Goal: Task Accomplishment & Management: Manage account settings

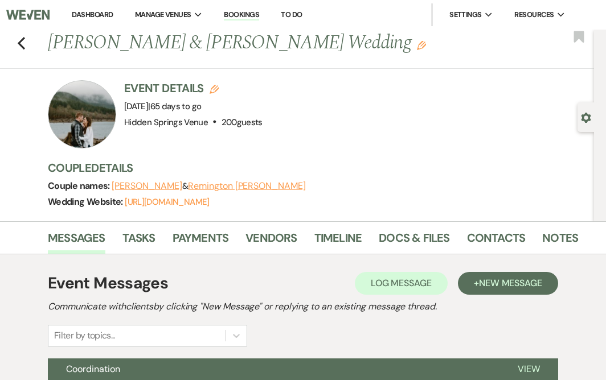
click at [79, 14] on link "Dashboard" at bounding box center [92, 15] width 41 height 10
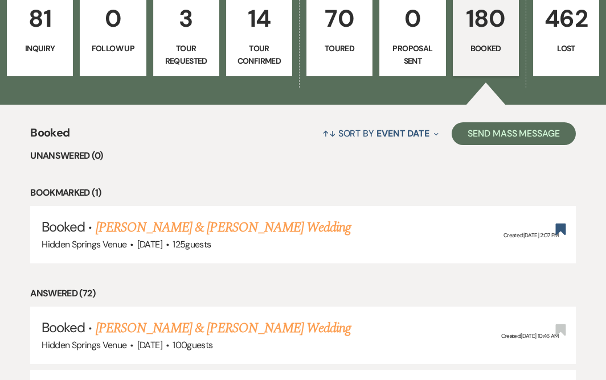
scroll to position [368, 0]
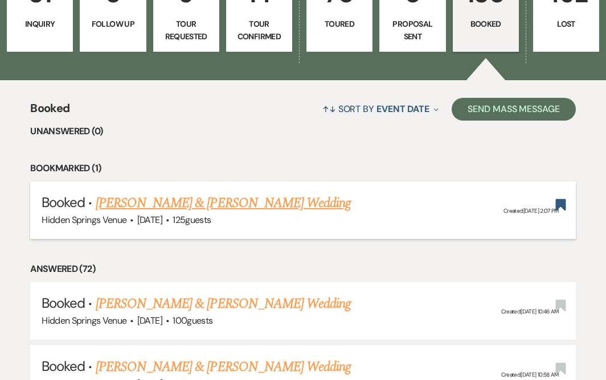
click at [273, 193] on link "[PERSON_NAME] & [PERSON_NAME] Wedding" at bounding box center [223, 203] width 255 height 20
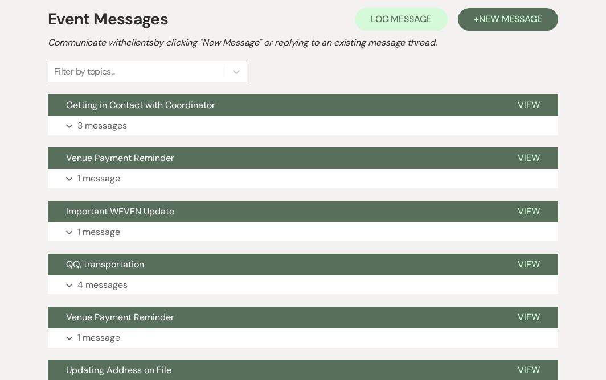
scroll to position [268, 0]
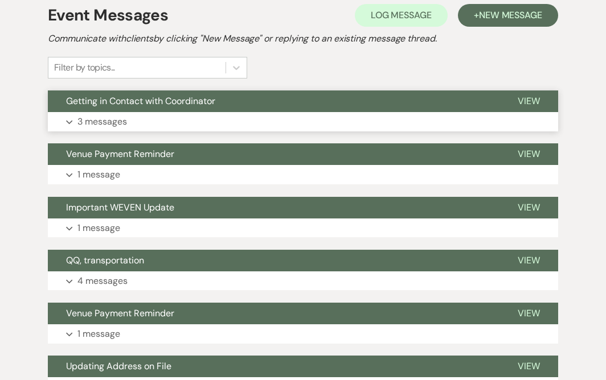
click at [251, 120] on button "Expand 3 messages" at bounding box center [303, 121] width 510 height 19
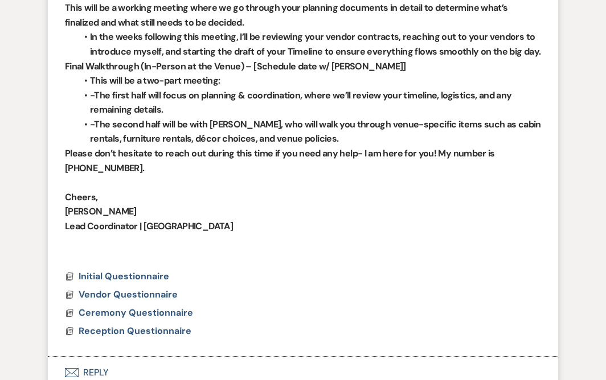
scroll to position [932, 0]
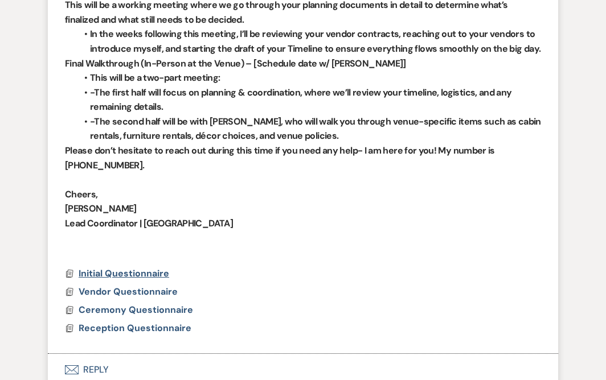
click at [124, 275] on span "Initial Questionnaire" at bounding box center [124, 274] width 91 height 12
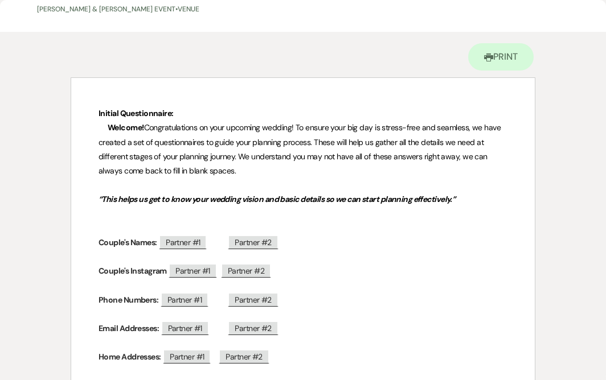
scroll to position [0, 0]
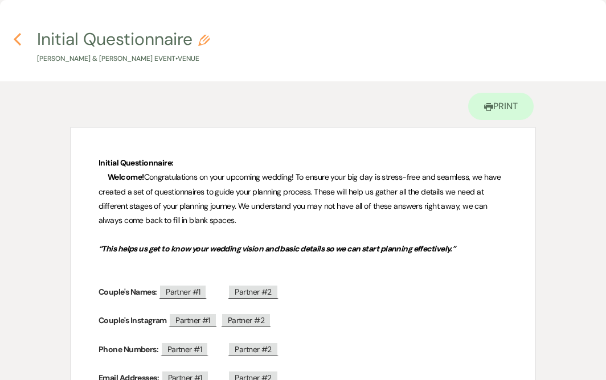
click at [17, 43] on icon "Previous" at bounding box center [17, 39] width 9 height 14
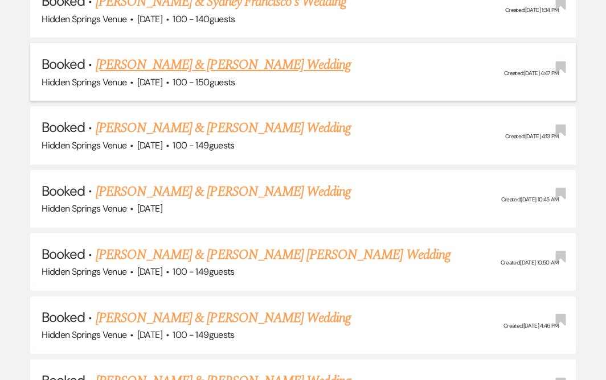
scroll to position [1098, 0]
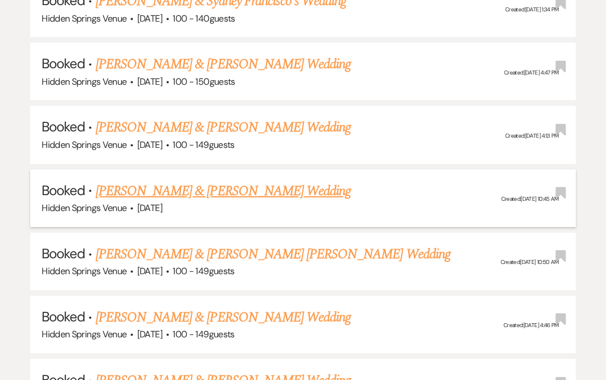
click at [217, 181] on link "[PERSON_NAME] & [PERSON_NAME] Wedding" at bounding box center [223, 191] width 255 height 20
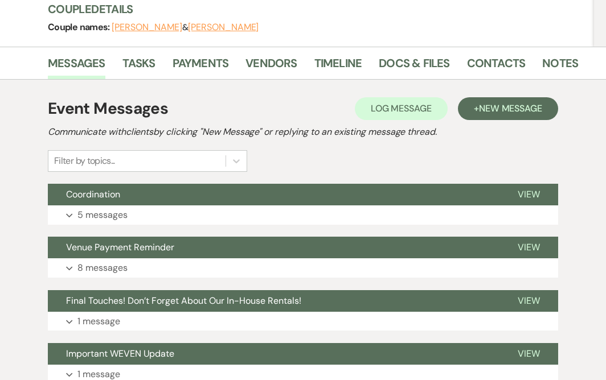
scroll to position [141, 0]
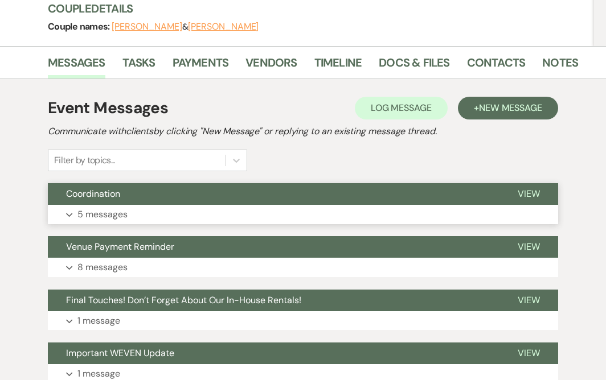
click at [112, 209] on p "5 messages" at bounding box center [102, 214] width 50 height 15
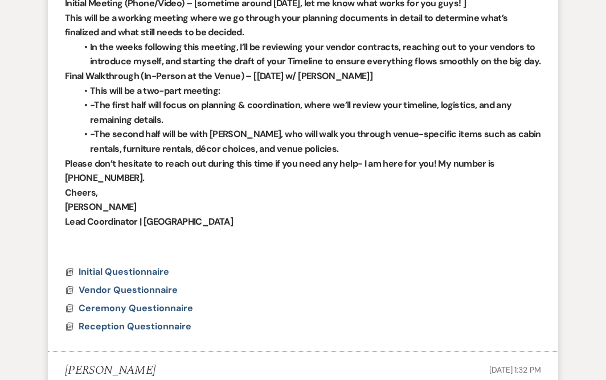
scroll to position [530, 0]
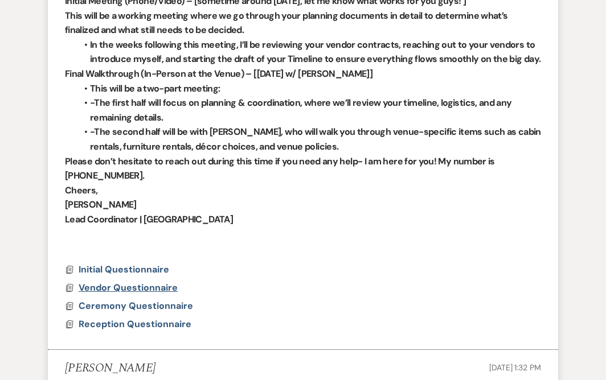
click at [150, 290] on span "Vendor Questionnaire" at bounding box center [128, 288] width 99 height 12
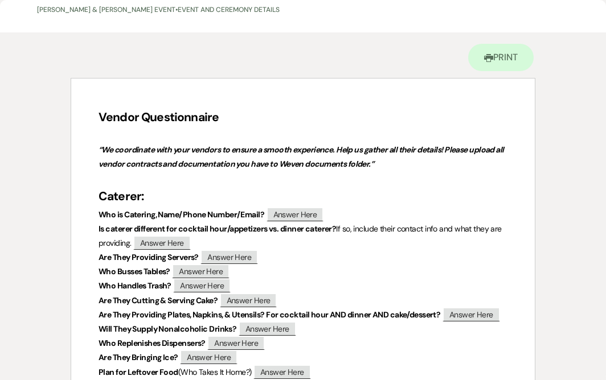
scroll to position [0, 0]
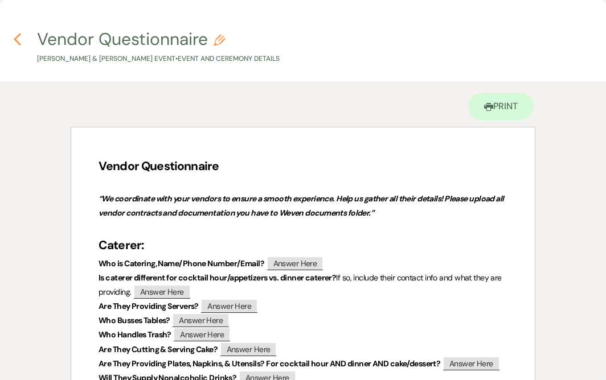
click at [18, 41] on icon "Previous" at bounding box center [17, 39] width 9 height 14
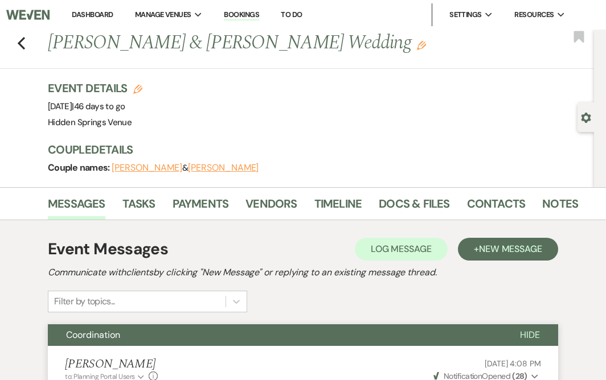
click at [158, 169] on button "[PERSON_NAME]" at bounding box center [147, 167] width 71 height 9
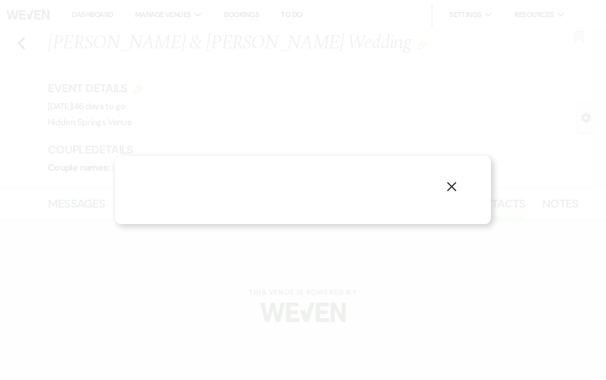
select select "1"
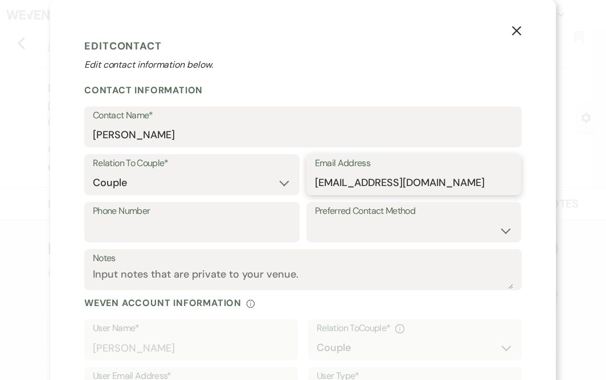
click at [399, 183] on input "[EMAIL_ADDRESS][DOMAIN_NAME]" at bounding box center [414, 183] width 198 height 22
